Goal: Task Accomplishment & Management: Manage account settings

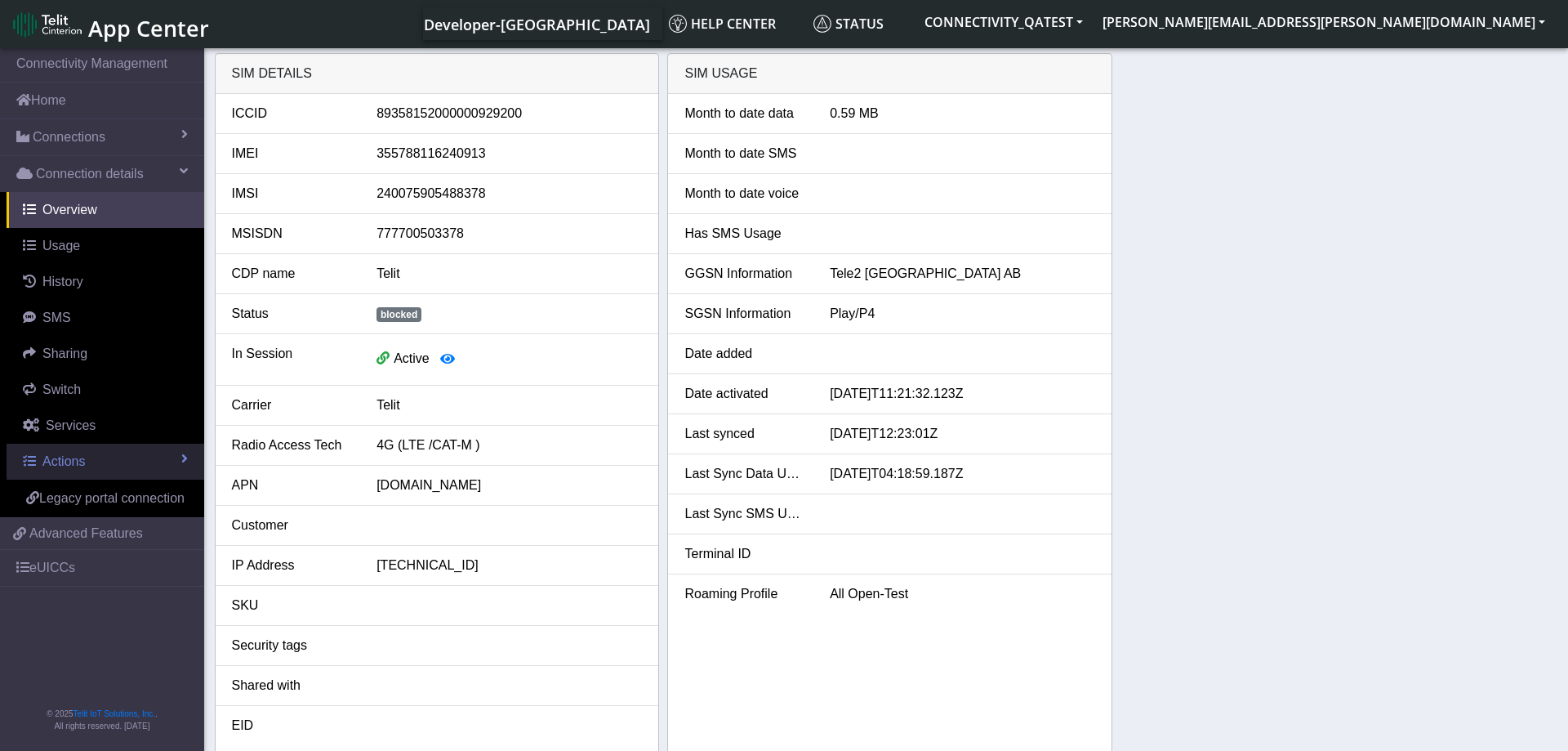
click at [88, 455] on link "Actions" at bounding box center [105, 461] width 197 height 36
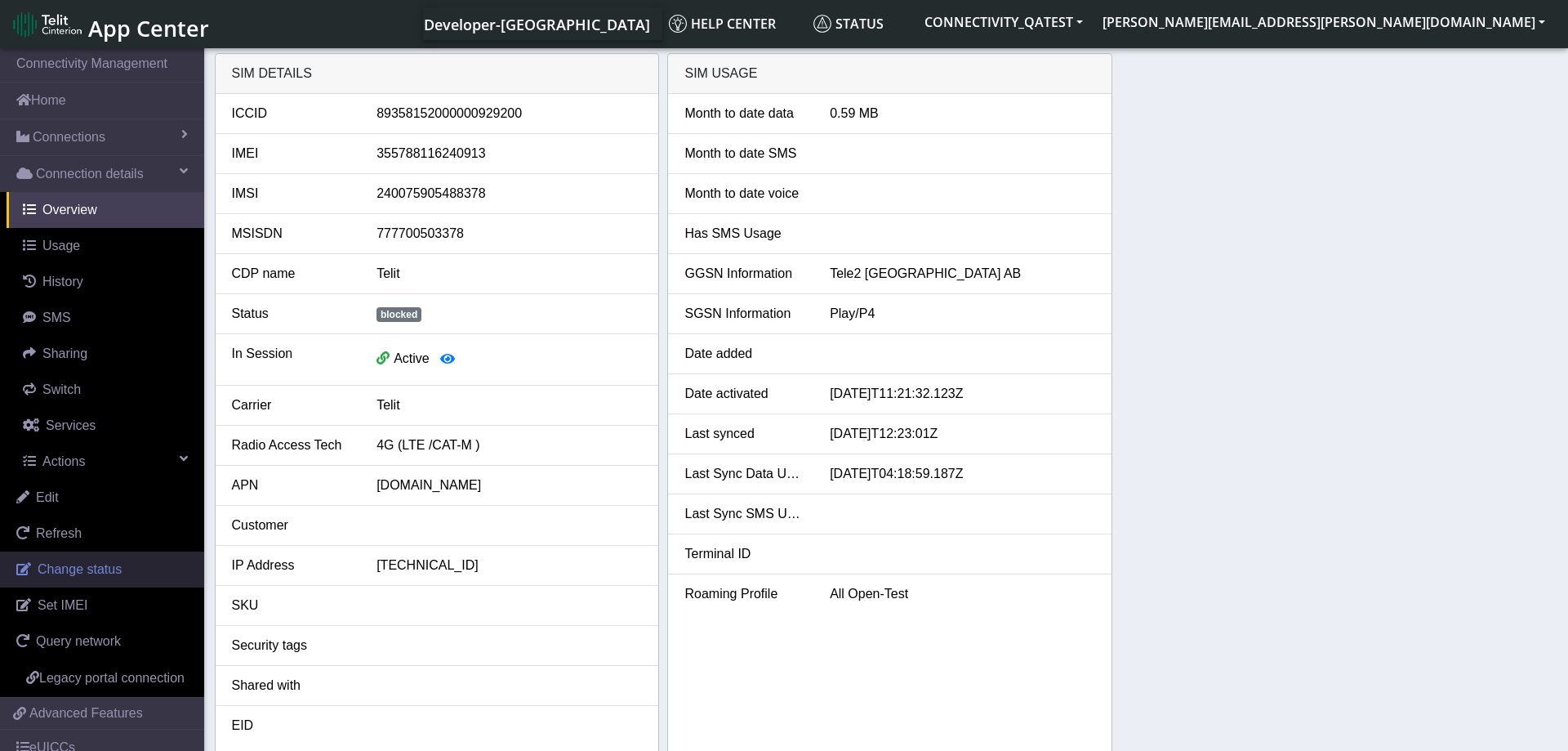
click at [81, 571] on span "Change status" at bounding box center [79, 569] width 84 height 14
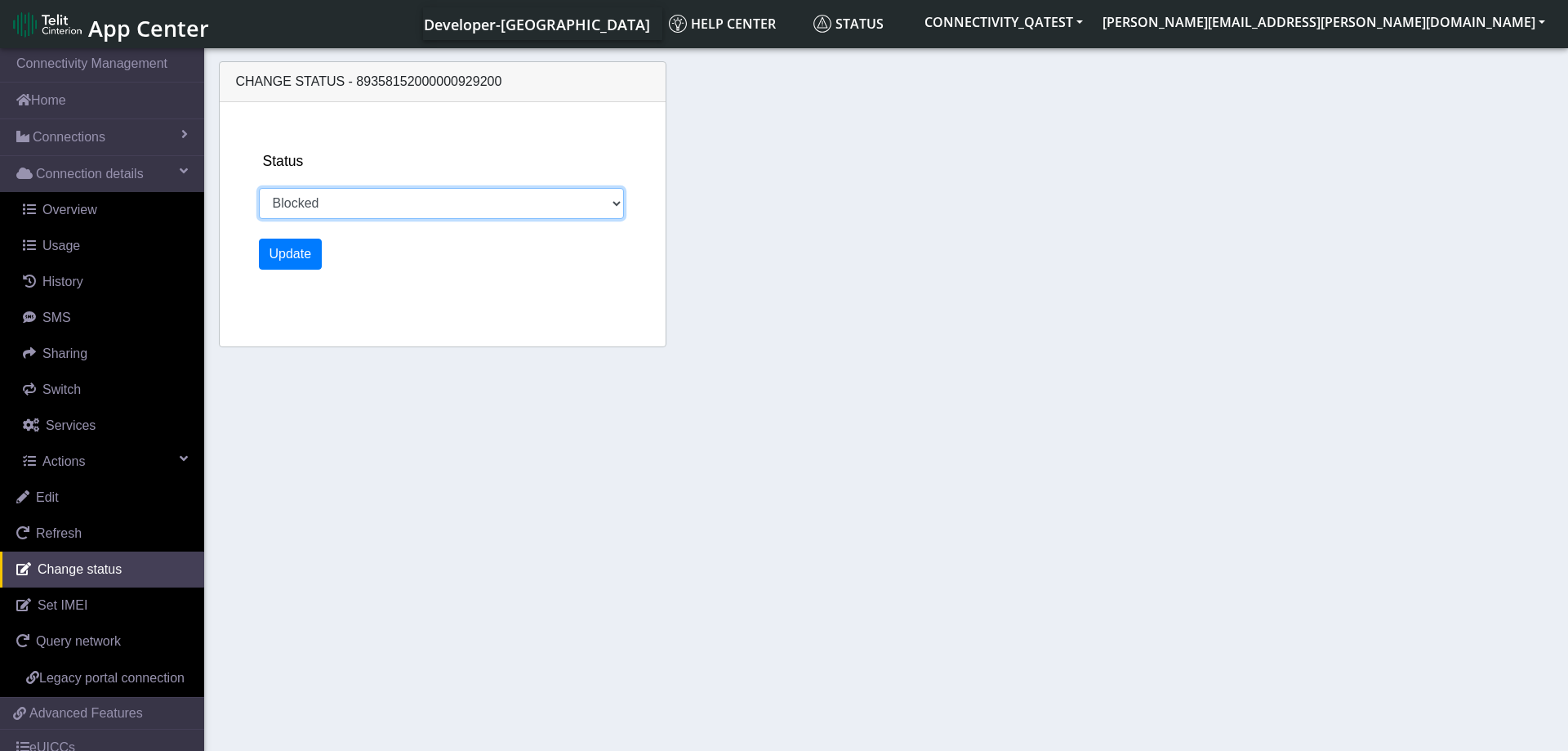
click at [259, 188] on select "Activated Deactivated Blocked" at bounding box center [441, 203] width 366 height 31
select select "activated"
click option "Activated" at bounding box center [0, 0] width 0 height 0
click at [296, 245] on button "Update" at bounding box center [290, 253] width 63 height 31
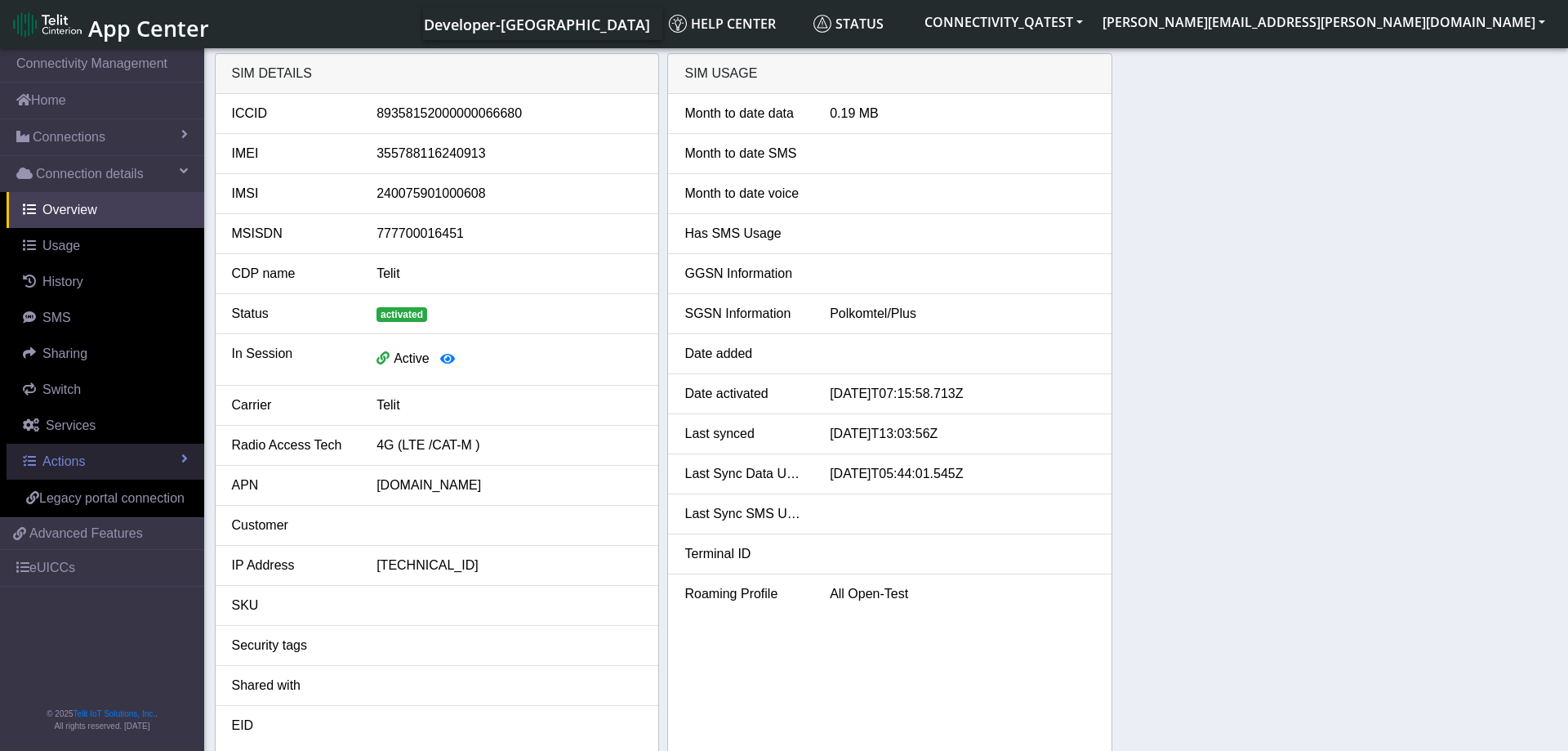
click at [87, 463] on link "Actions" at bounding box center [105, 461] width 197 height 36
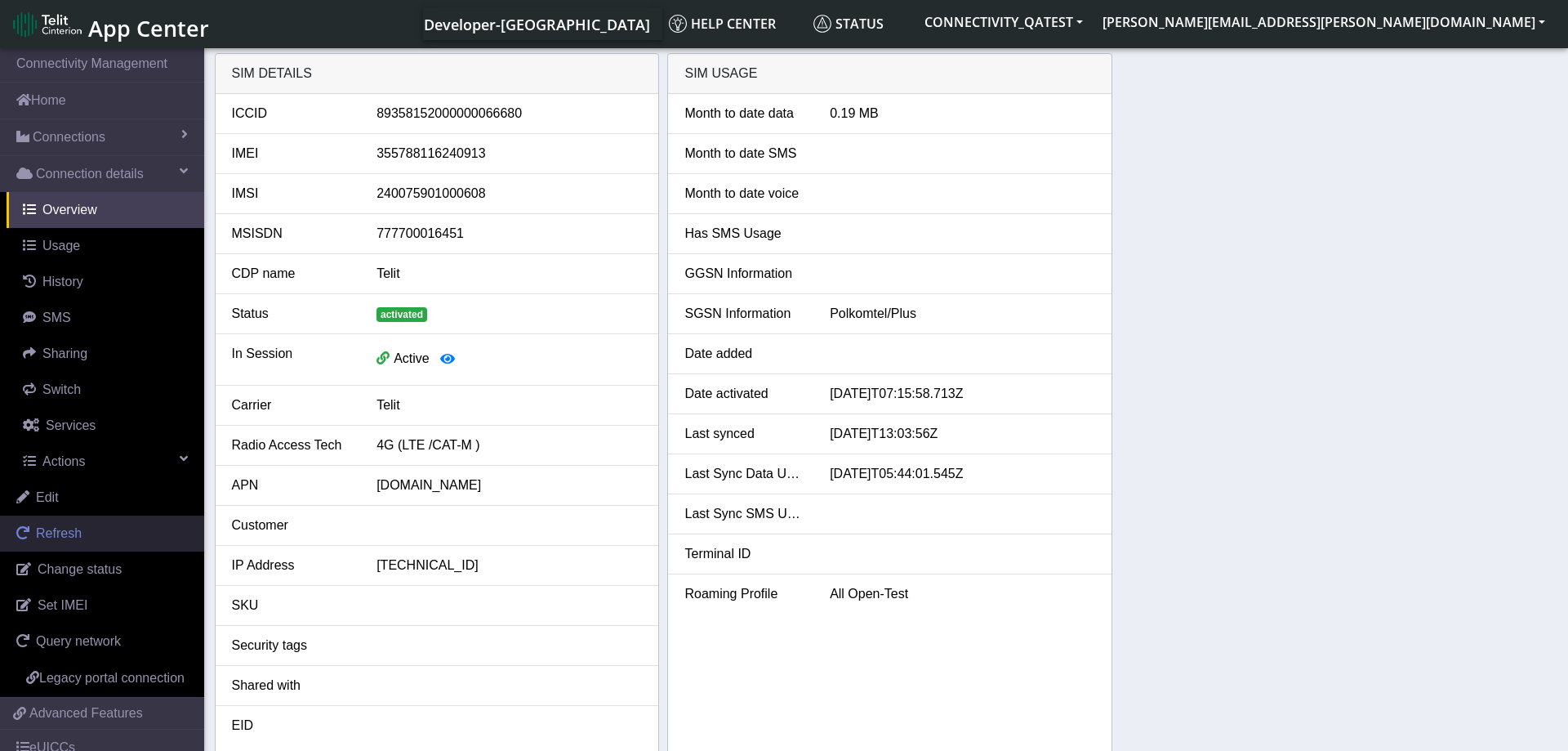
drag, startPoint x: 112, startPoint y: 568, endPoint x: 153, endPoint y: 538, distance: 50.8
click at [112, 569] on span "Change status" at bounding box center [79, 569] width 84 height 14
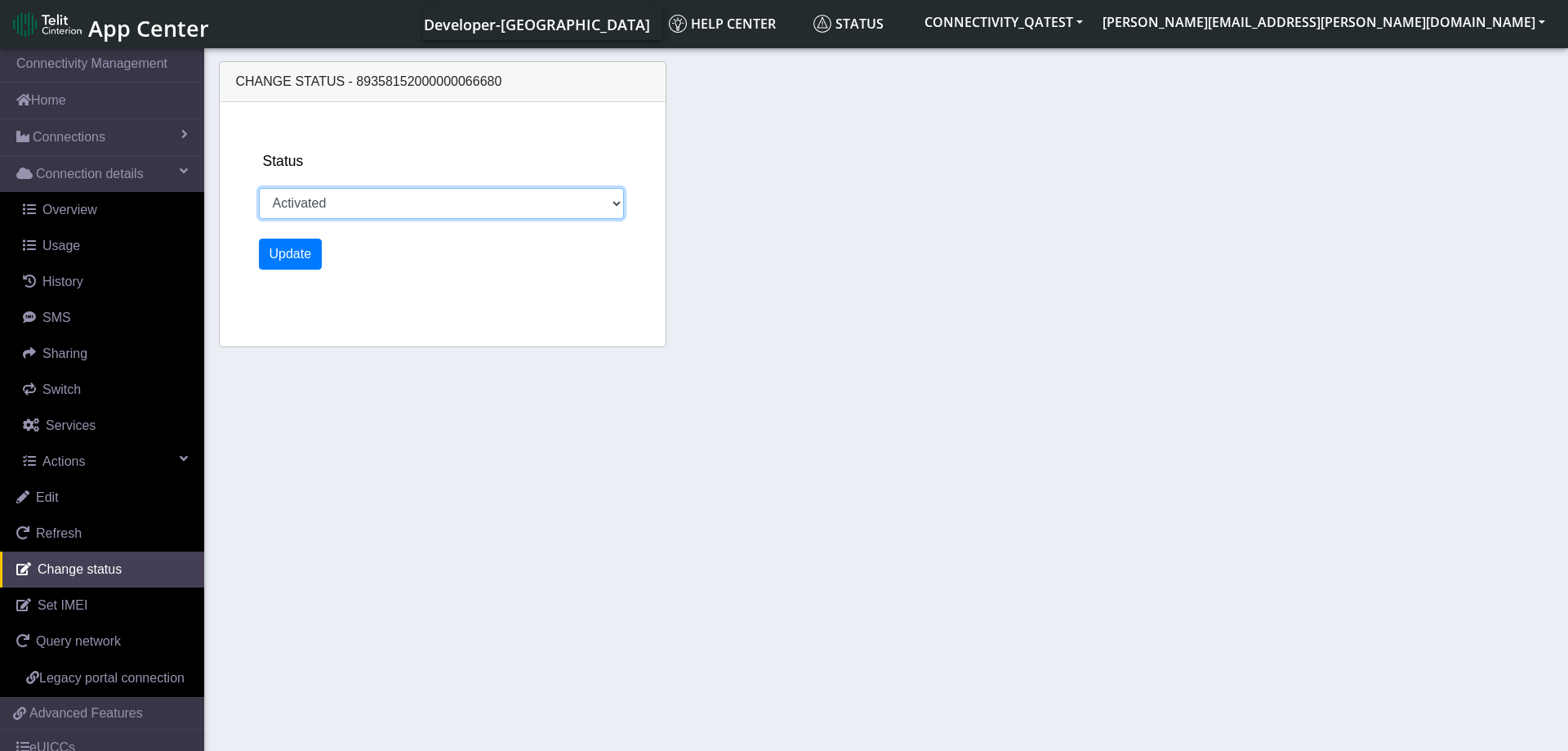
click at [259, 188] on select "Activated Deactivated Blocked" at bounding box center [441, 203] width 366 height 31
select select "deactivated"
click option "Deactivated" at bounding box center [0, 0] width 0 height 0
click at [286, 261] on button "Update" at bounding box center [290, 253] width 63 height 31
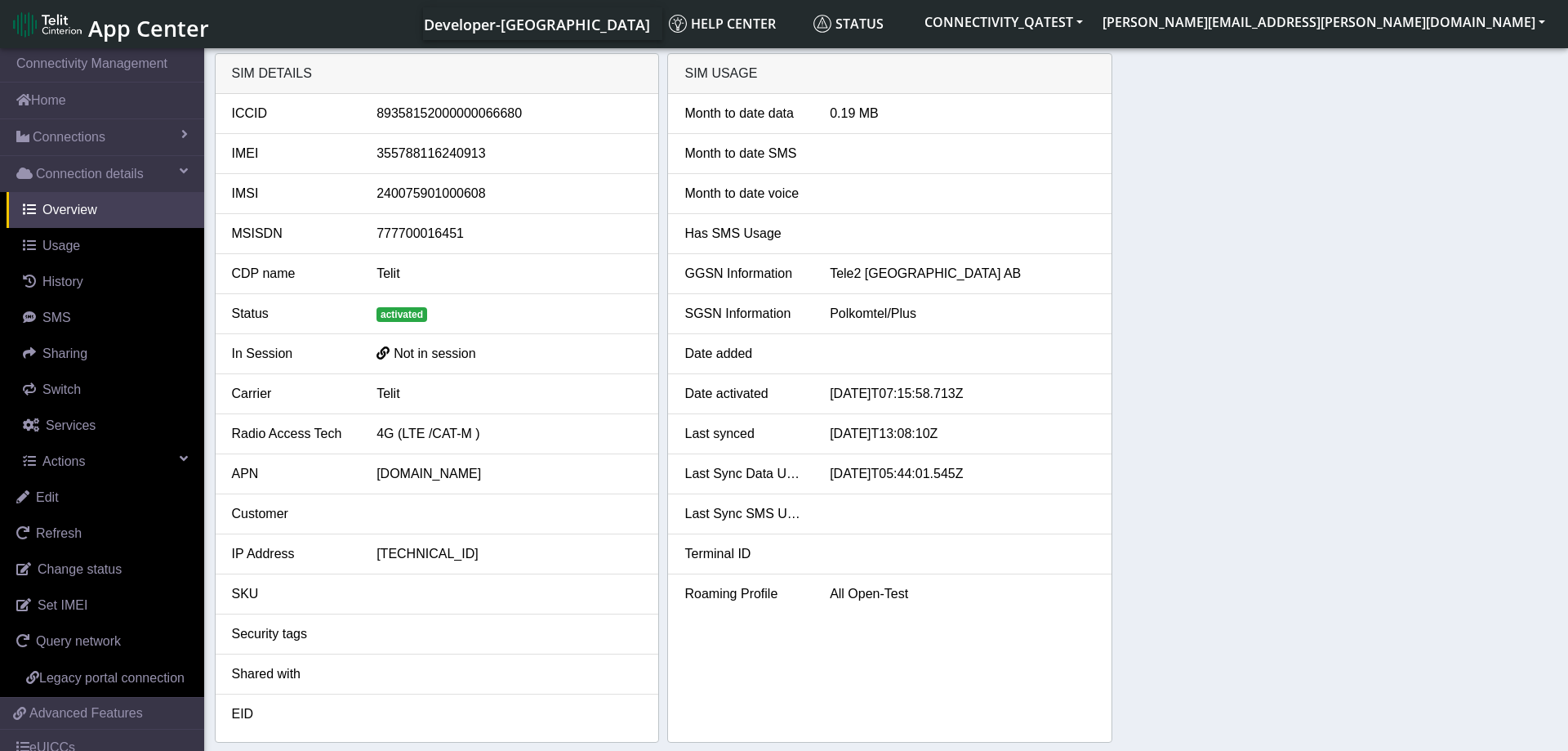
click at [1251, 389] on div "SIM details ICCID 89358152000000066680 IMEI 355788116240913 IMSI 24007590100060…" at bounding box center [886, 398] width 1343 height 690
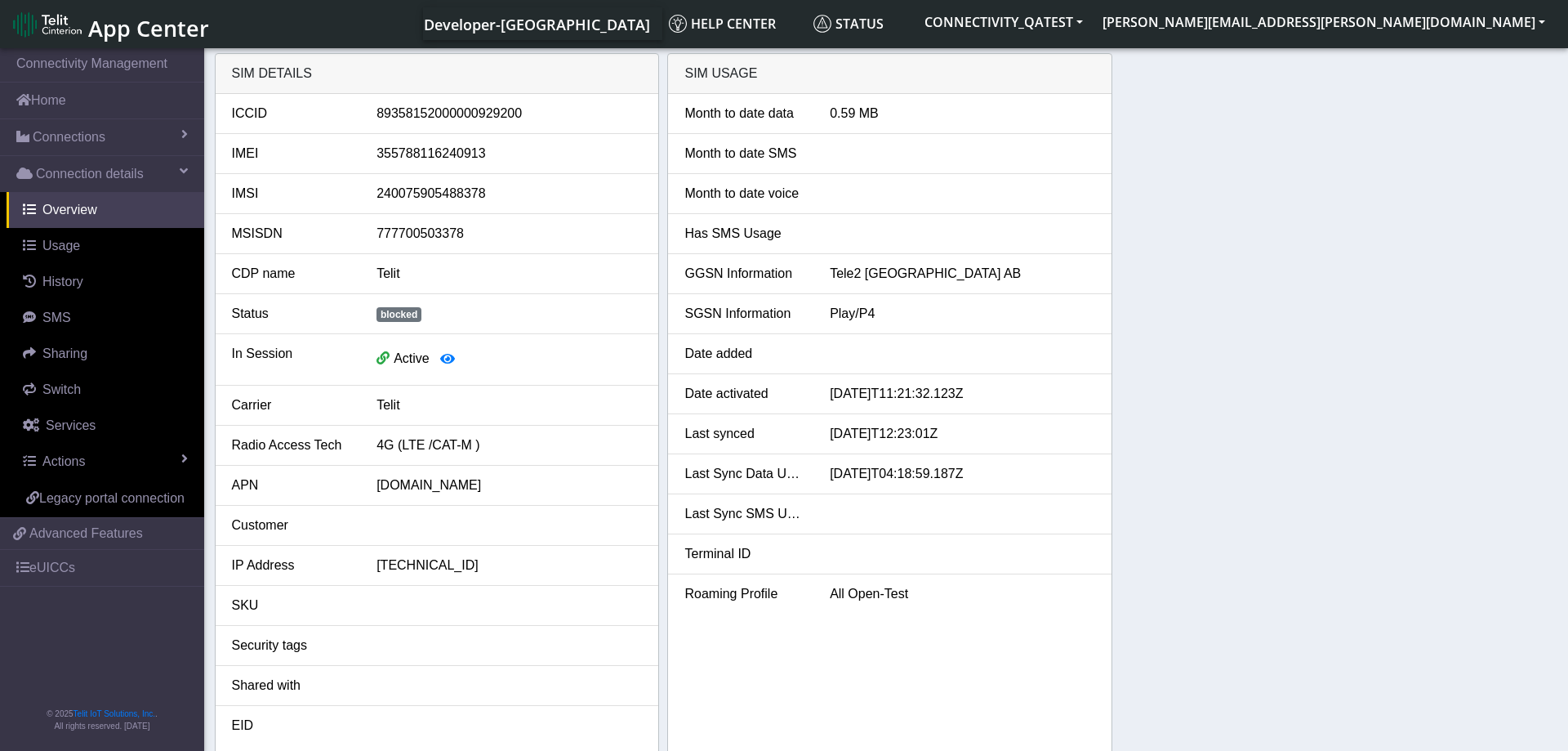
click at [1196, 509] on div "SIM details ICCID [TECHNICAL_ID] IMEI [TECHNICAL_ID] IMSI [TECHNICAL_ID] MSISDN…" at bounding box center [886, 403] width 1343 height 701
